Goal: Understand process/instructions

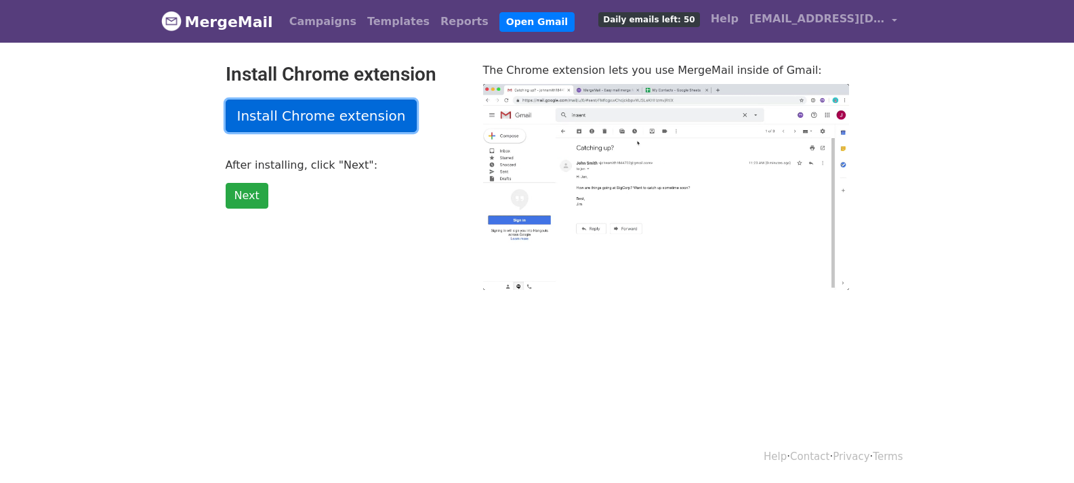
click at [336, 120] on link "Install Chrome extension" at bounding box center [322, 116] width 192 height 33
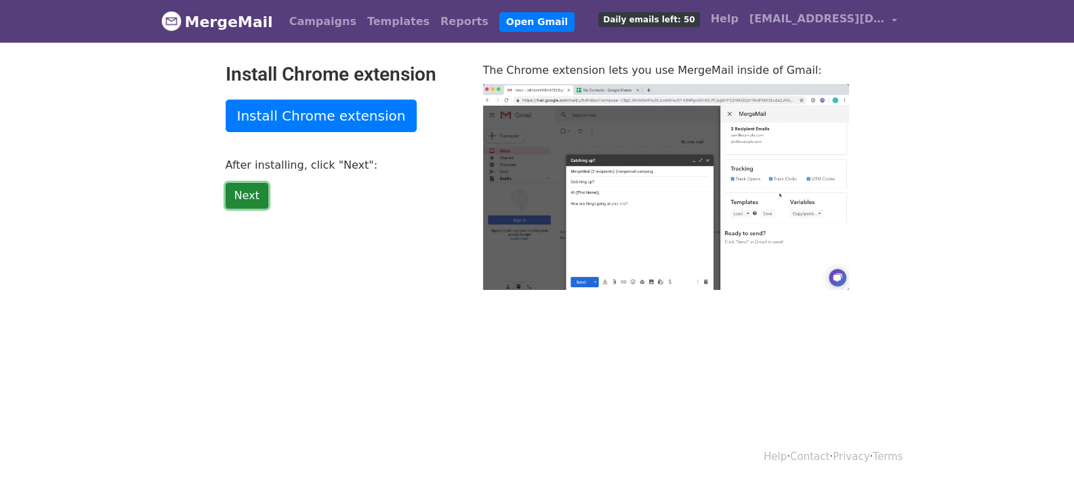
click at [237, 201] on link "Next" at bounding box center [247, 196] width 43 height 26
type input "19.38"
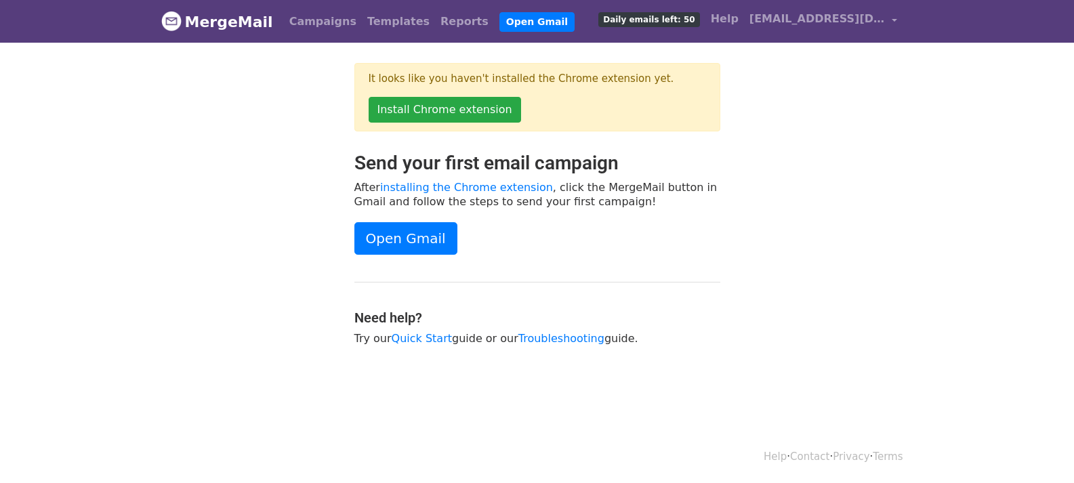
click at [863, 129] on div "It looks like you haven't installed the Chrome extension yet. Install Chrome ex…" at bounding box center [537, 107] width 772 height 89
click at [398, 241] on link "Open Gmail" at bounding box center [405, 238] width 103 height 33
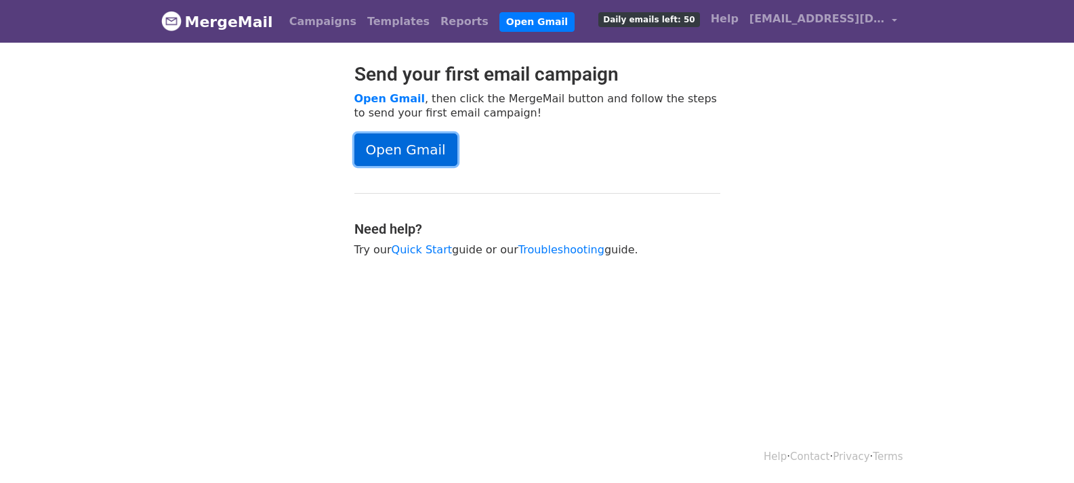
click at [432, 156] on link "Open Gmail" at bounding box center [405, 149] width 103 height 33
